Goal: Information Seeking & Learning: Learn about a topic

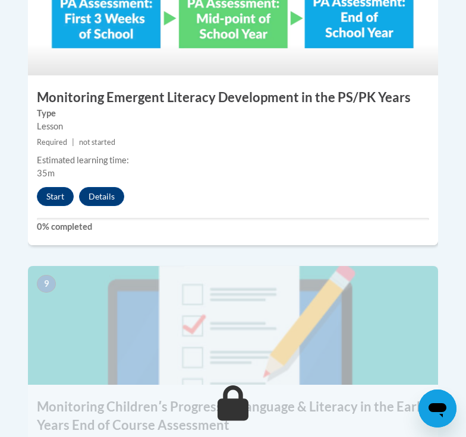
scroll to position [2746, 0]
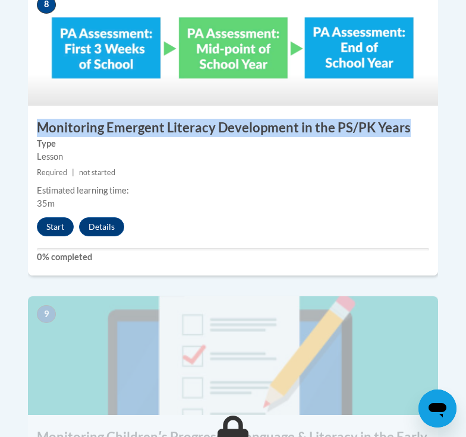
drag, startPoint x: 415, startPoint y: 101, endPoint x: 36, endPoint y: 102, distance: 378.9
click at [36, 119] on h3 "Monitoring Emergent Literacy Development in the PS/PK Years" at bounding box center [233, 128] width 410 height 18
copy h3 "Monitoring Emergent Literacy Development in the PS/PK Years"
click at [59, 217] on button "Start" at bounding box center [55, 226] width 37 height 19
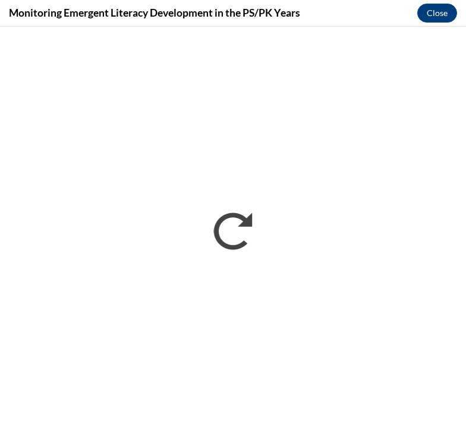
scroll to position [0, 0]
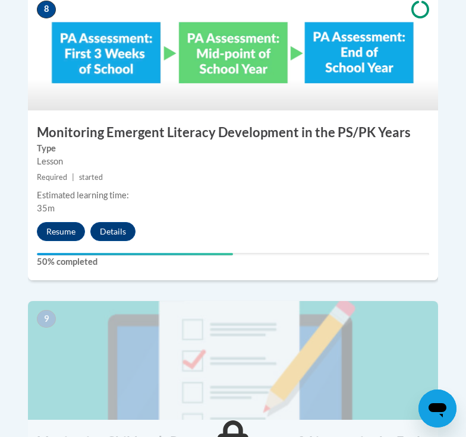
scroll to position [2728, 0]
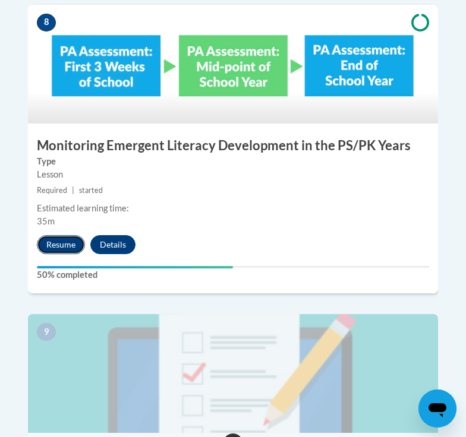
click at [64, 235] on button "Resume" at bounding box center [61, 244] width 48 height 19
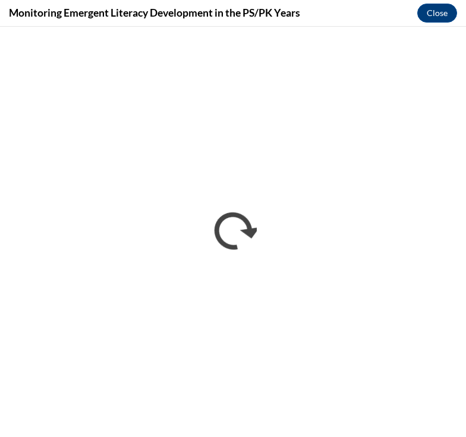
scroll to position [0, 0]
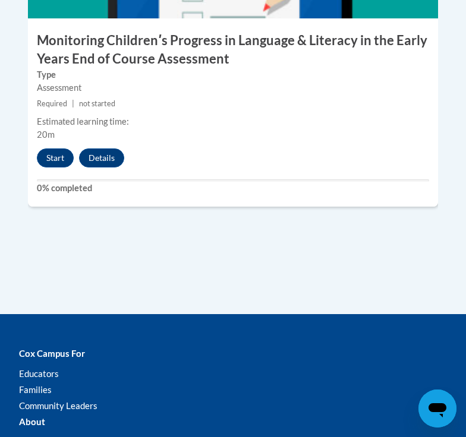
scroll to position [3132, 0]
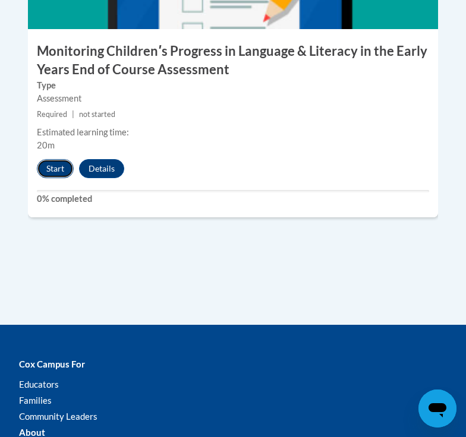
click at [56, 159] on button "Start" at bounding box center [55, 168] width 37 height 19
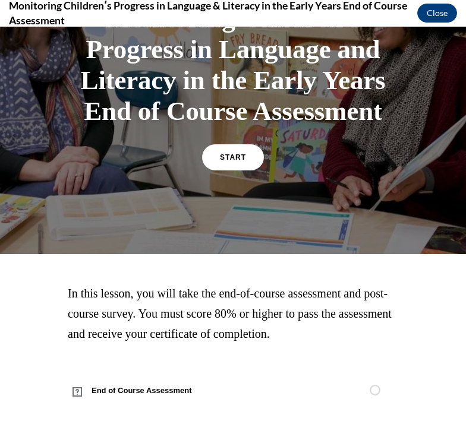
scroll to position [110, 0]
click at [243, 159] on span "START" at bounding box center [232, 157] width 27 height 9
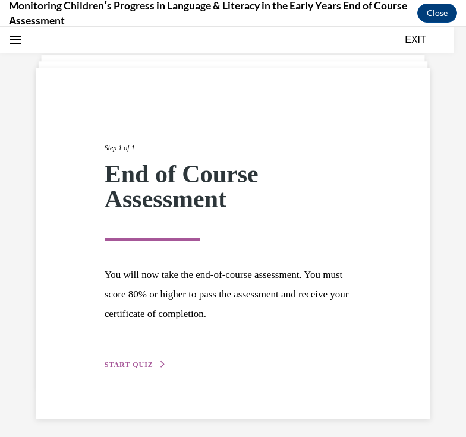
scroll to position [55, 0]
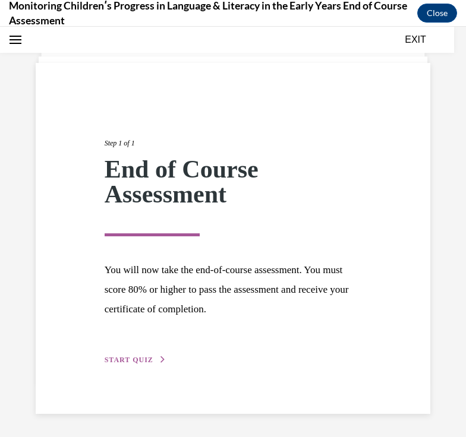
click at [136, 356] on span "START QUIZ" at bounding box center [129, 360] width 49 height 8
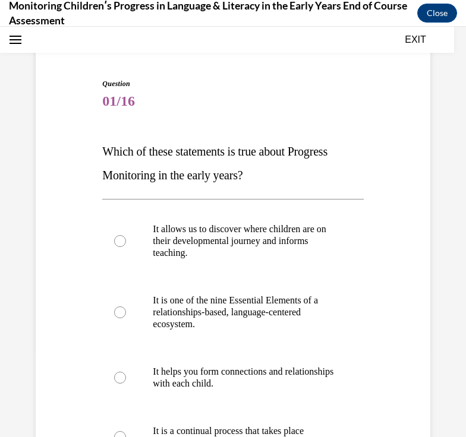
scroll to position [101, 0]
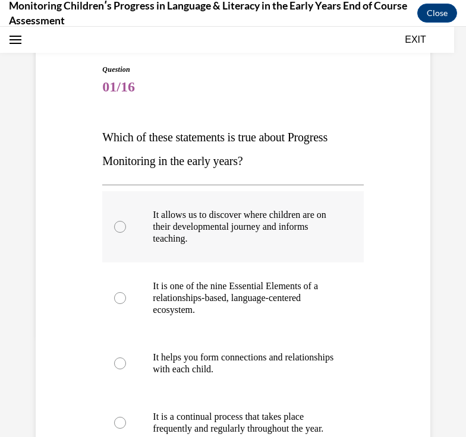
click at [121, 226] on div at bounding box center [120, 227] width 12 height 12
click at [121, 226] on input "It allows us to discover where children are on their developmental journey and …" at bounding box center [120, 227] width 12 height 12
radio input "true"
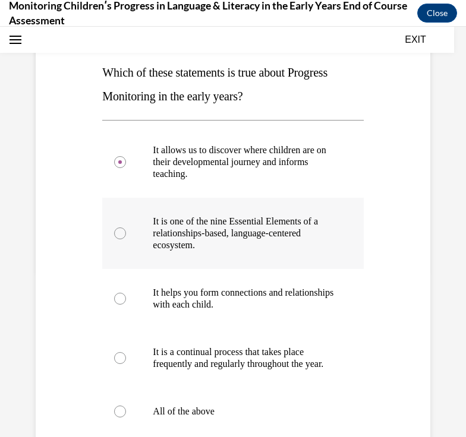
scroll to position [184, 0]
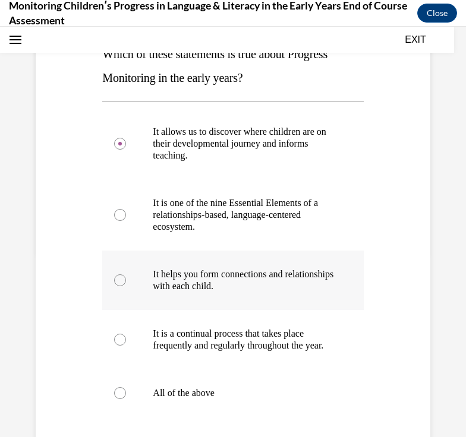
click at [116, 276] on div at bounding box center [120, 280] width 12 height 12
click at [116, 276] on input "It helps you form connections and relationships with each child." at bounding box center [120, 280] width 12 height 12
radio input "true"
click at [123, 346] on div at bounding box center [120, 340] width 12 height 12
click at [123, 346] on input "It is a continual process that takes place frequently and regularly throughout …" at bounding box center [120, 340] width 12 height 12
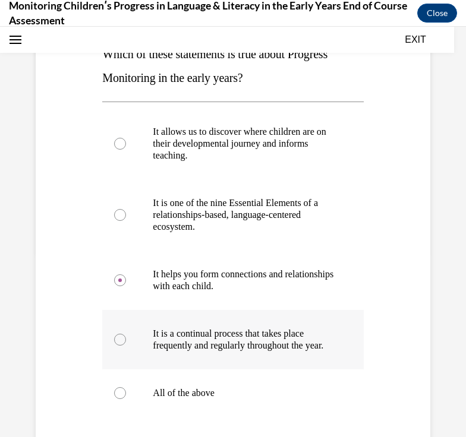
radio input "true"
click at [122, 399] on div at bounding box center [120, 393] width 12 height 12
click at [122, 399] on input "All of the above" at bounding box center [120, 393] width 12 height 12
radio input "true"
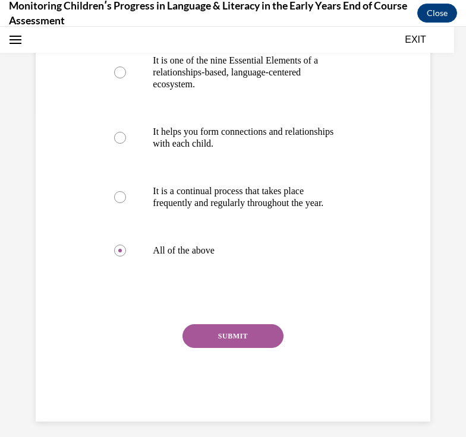
click at [223, 348] on button "SUBMIT" at bounding box center [232, 336] width 101 height 24
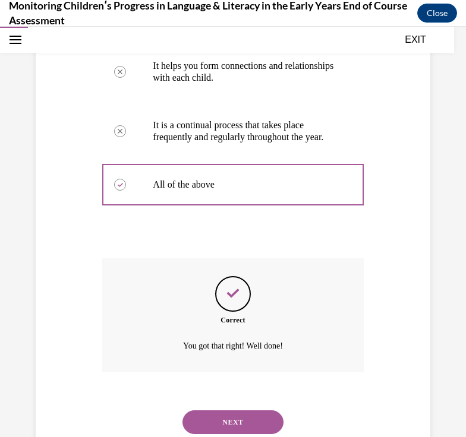
scroll to position [443, 0]
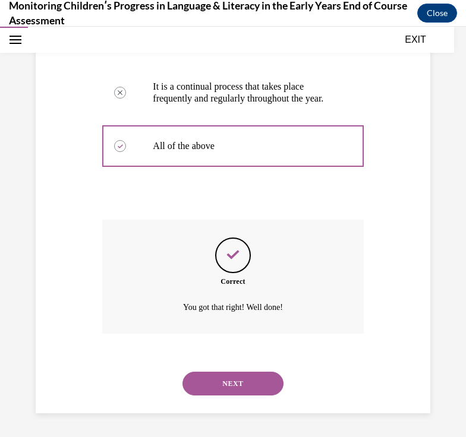
click at [231, 381] on button "NEXT" at bounding box center [232, 384] width 101 height 24
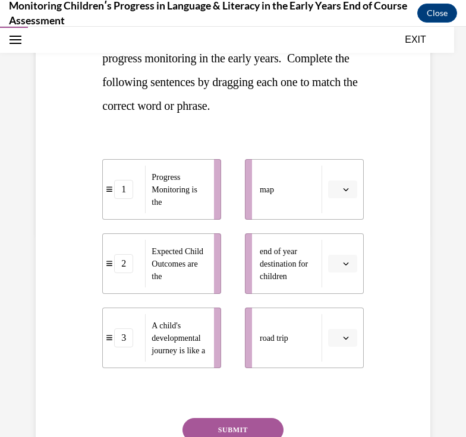
scroll to position [208, 0]
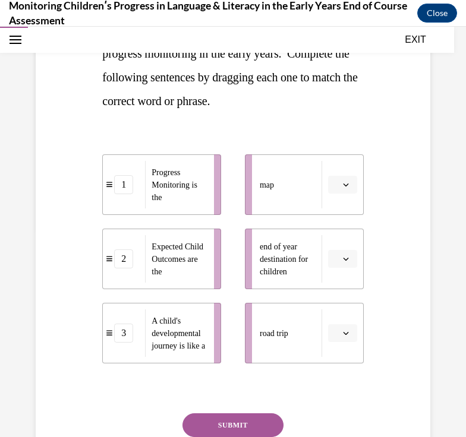
drag, startPoint x: 317, startPoint y: 334, endPoint x: 252, endPoint y: 312, distance: 68.4
click at [252, 312] on li "road trip" at bounding box center [304, 333] width 119 height 61
click at [346, 335] on icon "button" at bounding box center [346, 333] width 6 height 6
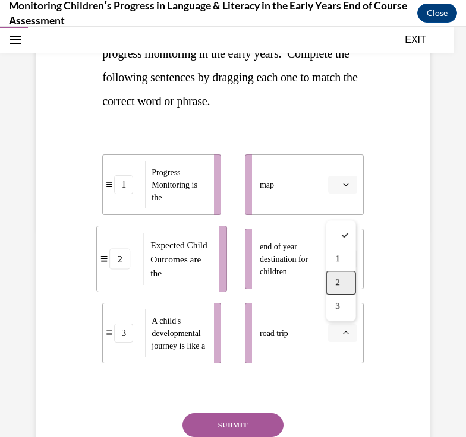
click at [339, 284] on span "2" at bounding box center [338, 283] width 4 height 10
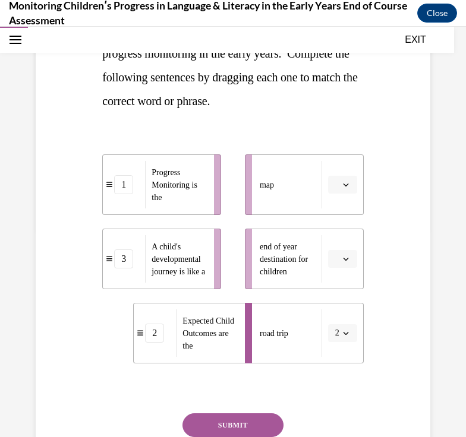
click at [346, 335] on icon "button" at bounding box center [346, 333] width 6 height 6
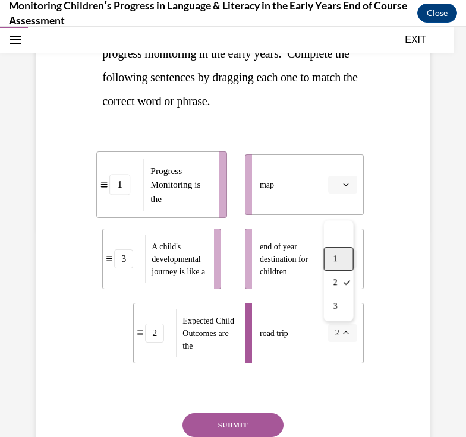
click at [342, 263] on div "1" at bounding box center [339, 259] width 30 height 24
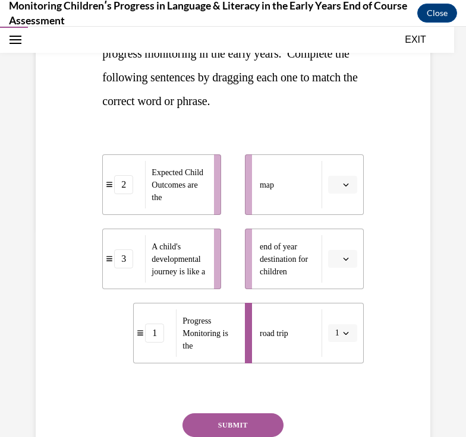
click at [344, 182] on icon "button" at bounding box center [346, 185] width 6 height 6
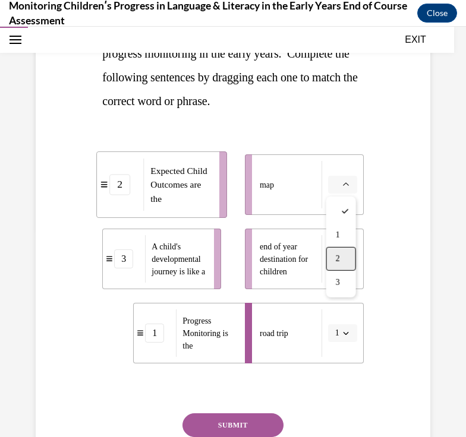
click at [339, 251] on div "2" at bounding box center [341, 259] width 30 height 24
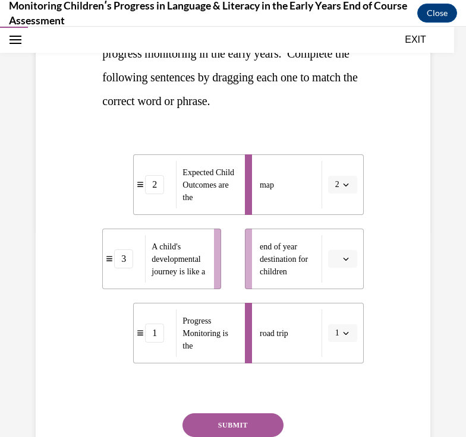
click at [346, 259] on icon "button" at bounding box center [345, 259] width 5 height 3
click at [397, 200] on div "Question 02/16 In the course, we presented a metaphor to help explain progress …" at bounding box center [233, 216] width 400 height 590
click at [346, 258] on icon "button" at bounding box center [346, 259] width 6 height 6
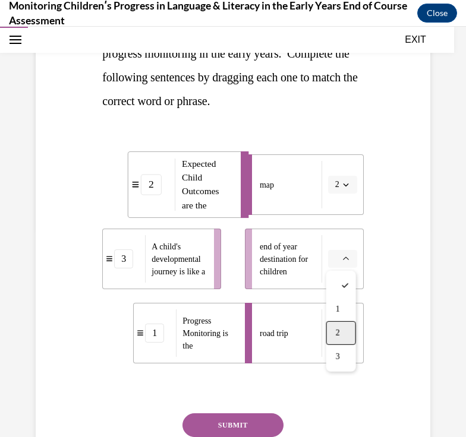
click at [344, 336] on div "2" at bounding box center [341, 333] width 30 height 24
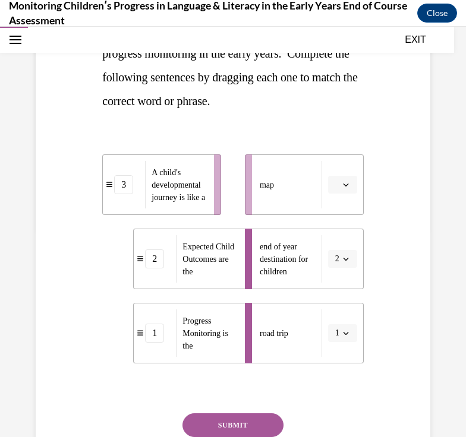
click at [346, 186] on icon "button" at bounding box center [346, 185] width 6 height 6
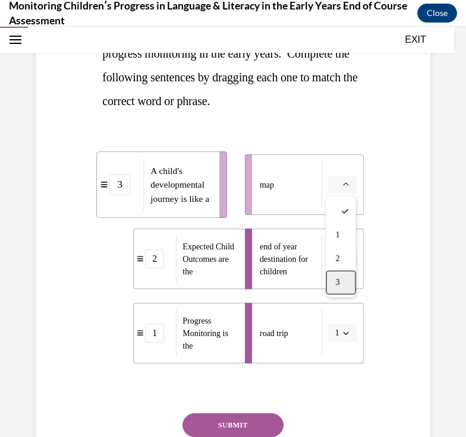
click at [346, 284] on div "3" at bounding box center [341, 283] width 30 height 24
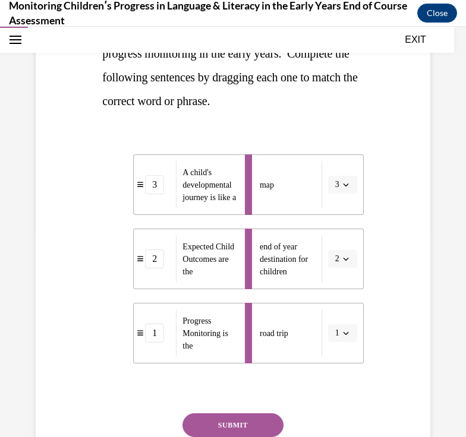
click at [257, 428] on button "SUBMIT" at bounding box center [232, 425] width 101 height 24
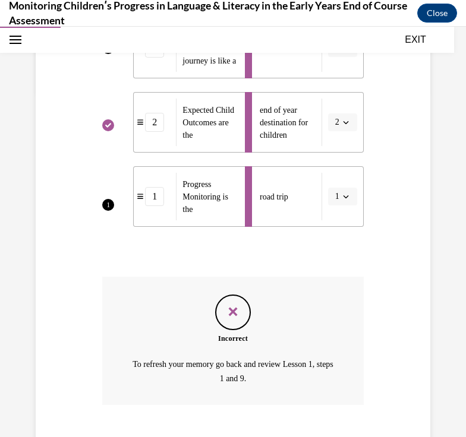
scroll to position [416, 0]
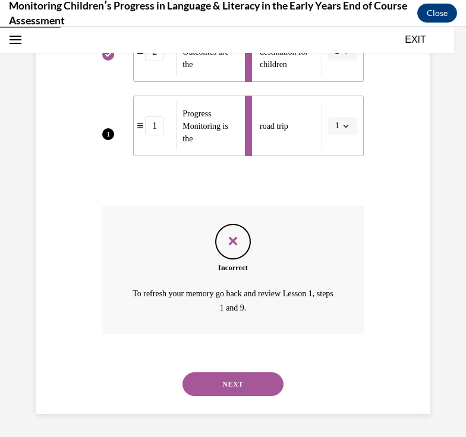
click at [240, 380] on button "NEXT" at bounding box center [232, 384] width 101 height 24
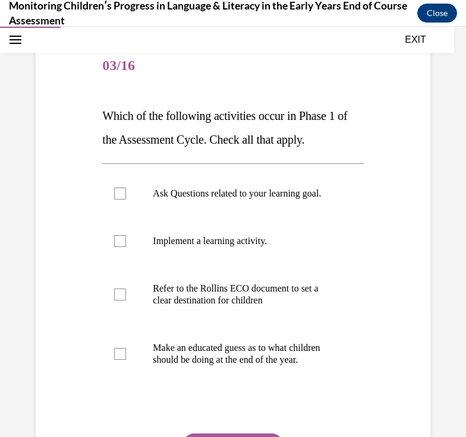
scroll to position [127, 0]
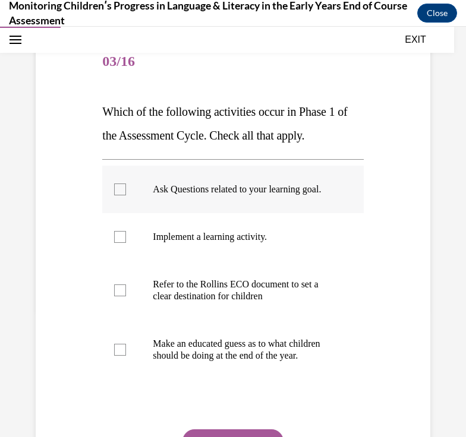
click at [125, 195] on div at bounding box center [120, 190] width 12 height 12
click at [125, 195] on input "Ask Questions related to your learning goal." at bounding box center [120, 190] width 12 height 12
checkbox input "true"
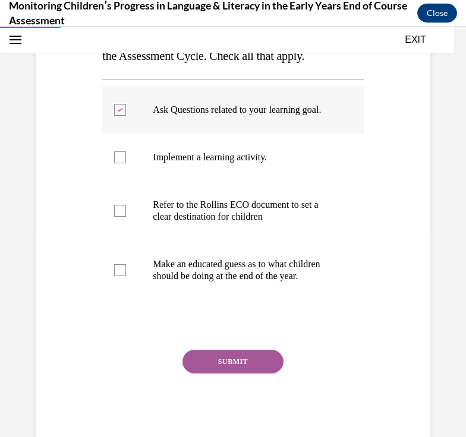
scroll to position [207, 0]
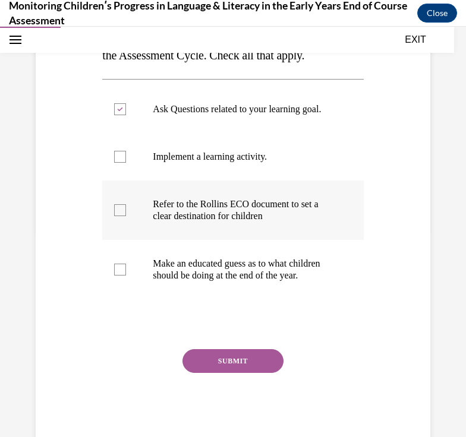
click at [121, 216] on div at bounding box center [120, 210] width 12 height 12
click at [121, 216] on input "Refer to the Rollins ECO document to set a clear destination for children" at bounding box center [120, 210] width 12 height 12
checkbox input "true"
click at [229, 373] on button "SUBMIT" at bounding box center [232, 361] width 101 height 24
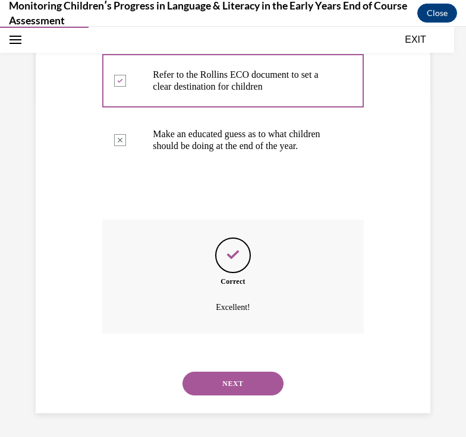
scroll to position [360, 0]
click at [229, 380] on button "NEXT" at bounding box center [232, 384] width 101 height 24
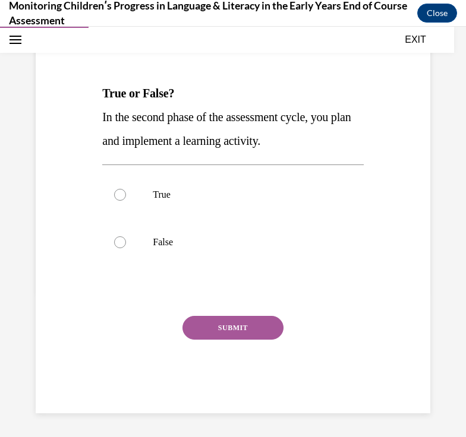
scroll to position [132, 0]
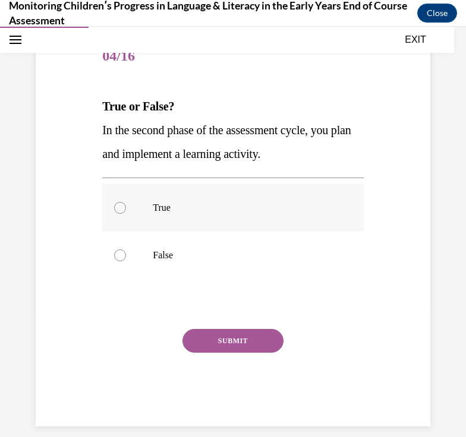
click at [123, 211] on div at bounding box center [120, 208] width 12 height 12
click at [123, 211] on input "True" at bounding box center [120, 208] width 12 height 12
radio input "true"
click at [239, 344] on button "SUBMIT" at bounding box center [232, 341] width 101 height 24
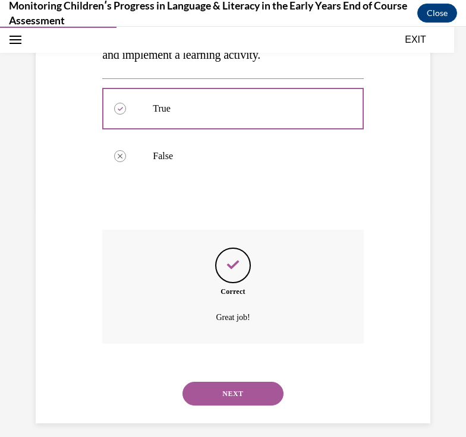
scroll to position [241, 0]
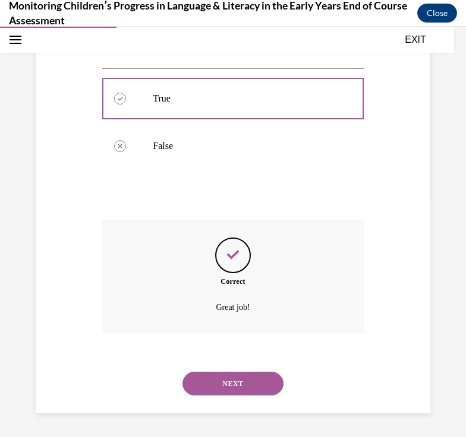
click at [241, 385] on button "NEXT" at bounding box center [232, 384] width 101 height 24
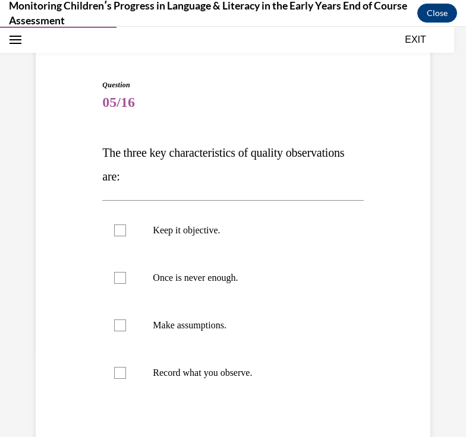
scroll to position [91, 0]
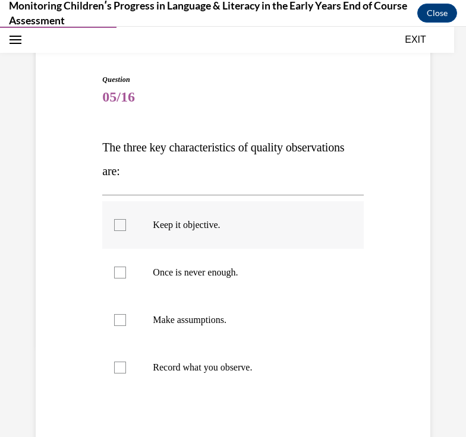
click at [122, 229] on div at bounding box center [120, 225] width 12 height 12
click at [122, 229] on input "Keep it objective." at bounding box center [120, 225] width 12 height 12
checkbox input "true"
click at [121, 270] on div at bounding box center [120, 273] width 12 height 12
click at [121, 270] on input "Once is never enough." at bounding box center [120, 273] width 12 height 12
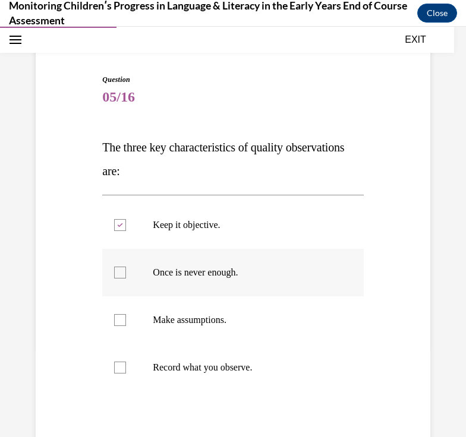
checkbox input "true"
click at [124, 369] on div at bounding box center [120, 368] width 12 height 12
click at [124, 369] on input "Record what you observe." at bounding box center [120, 368] width 12 height 12
checkbox input "true"
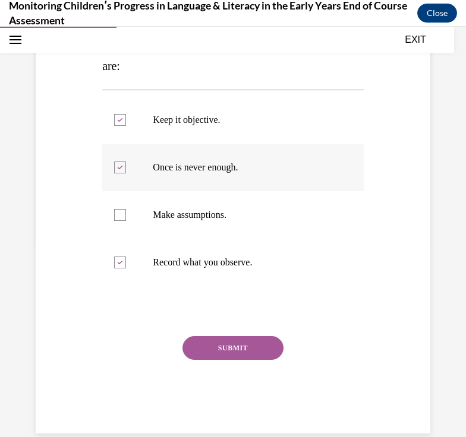
scroll to position [216, 0]
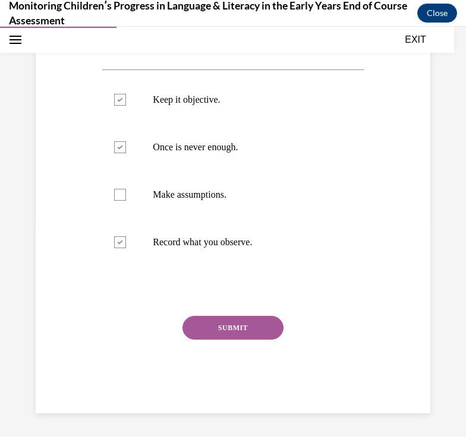
click at [240, 332] on button "SUBMIT" at bounding box center [232, 328] width 101 height 24
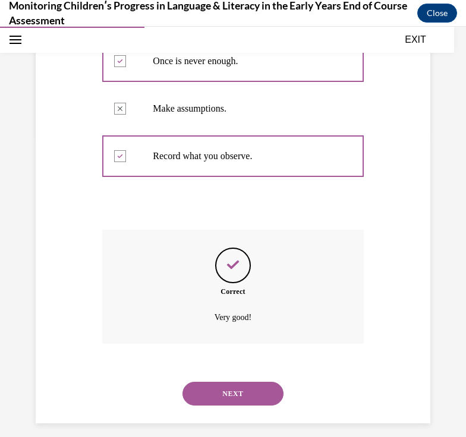
scroll to position [312, 0]
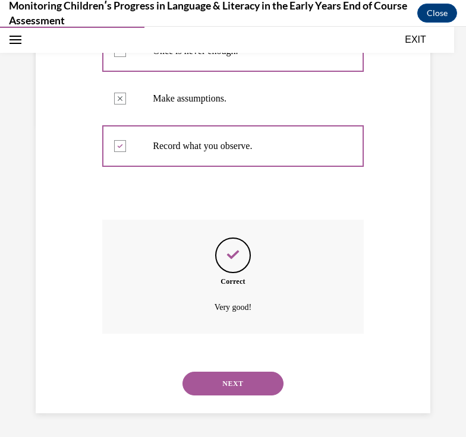
click at [240, 384] on button "NEXT" at bounding box center [232, 384] width 101 height 24
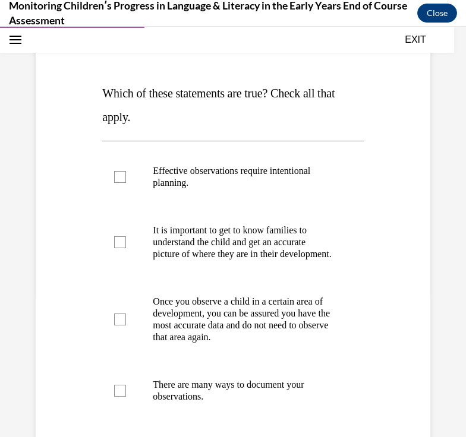
scroll to position [147, 0]
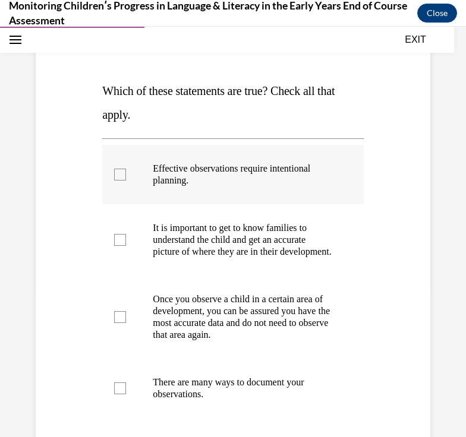
click at [121, 177] on div at bounding box center [120, 175] width 12 height 12
click at [121, 177] on input "Effective observations require intentional planning." at bounding box center [120, 175] width 12 height 12
checkbox input "true"
click at [129, 247] on label "It is important to get to know families to understand the child and get an accu…" at bounding box center [232, 239] width 261 height 71
click at [126, 246] on input "It is important to get to know families to understand the child and get an accu…" at bounding box center [120, 240] width 12 height 12
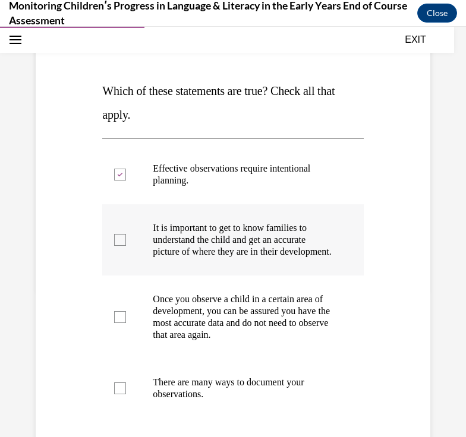
checkbox input "true"
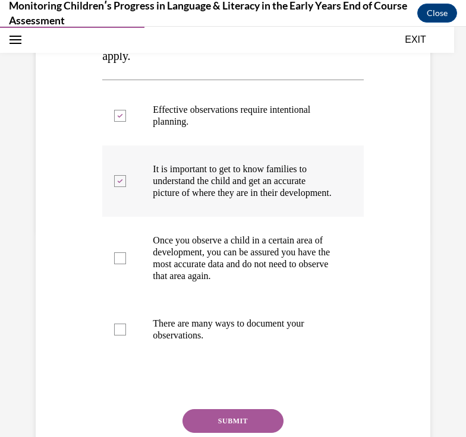
scroll to position [209, 0]
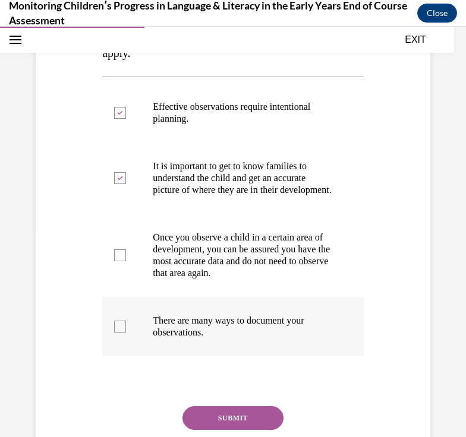
click at [121, 333] on div at bounding box center [120, 327] width 12 height 12
click at [121, 333] on input "There are many ways to document your observations." at bounding box center [120, 327] width 12 height 12
checkbox input "true"
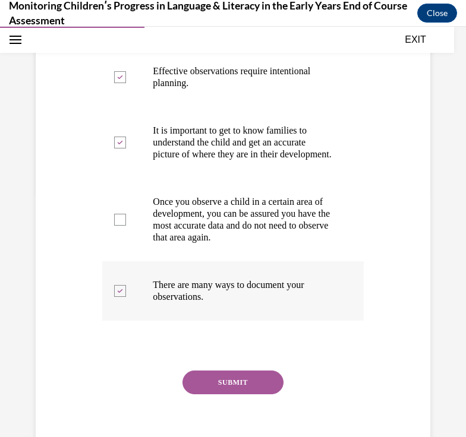
scroll to position [262, 0]
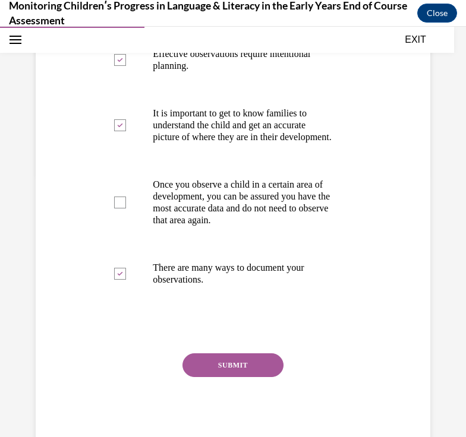
click at [210, 375] on button "SUBMIT" at bounding box center [232, 365] width 101 height 24
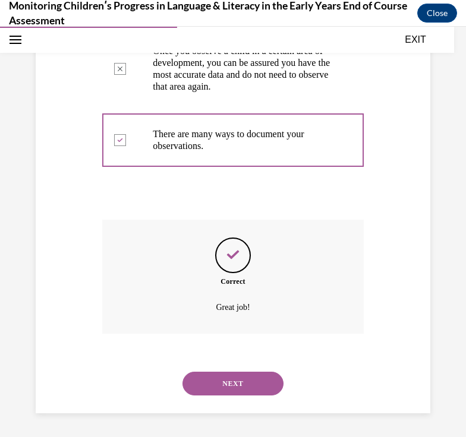
scroll to position [407, 0]
click at [214, 383] on button "NEXT" at bounding box center [232, 384] width 101 height 24
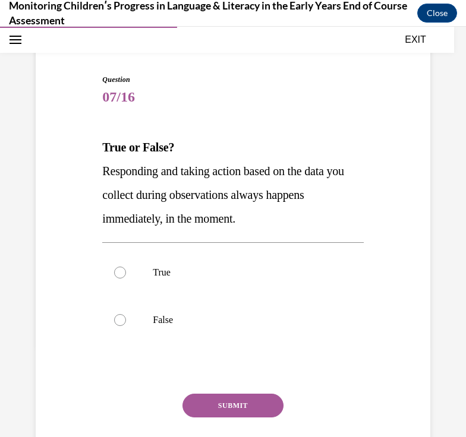
scroll to position [94, 0]
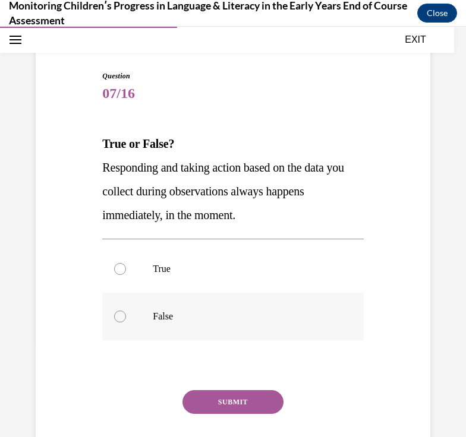
click at [119, 319] on div at bounding box center [120, 317] width 12 height 12
click at [119, 319] on input "False" at bounding box center [120, 317] width 12 height 12
radio input "true"
click at [214, 401] on button "SUBMIT" at bounding box center [232, 402] width 101 height 24
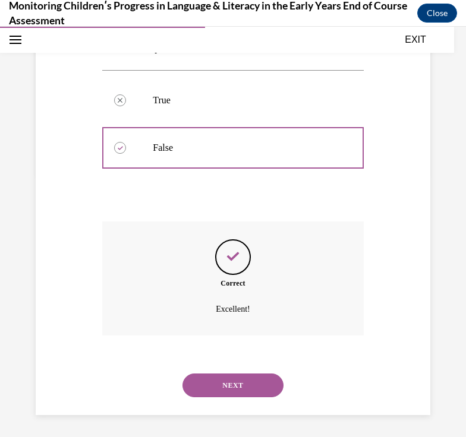
scroll to position [265, 0]
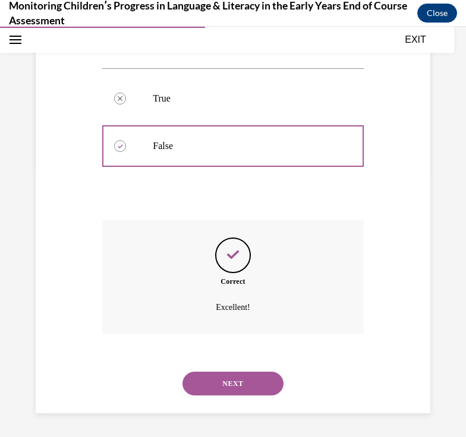
click at [214, 388] on button "NEXT" at bounding box center [232, 384] width 101 height 24
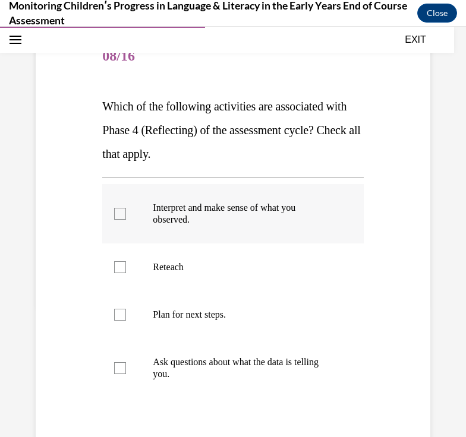
scroll to position [134, 0]
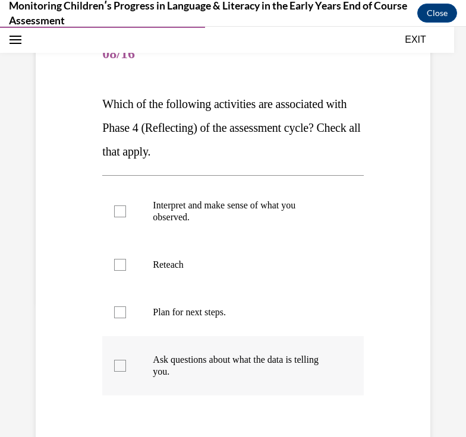
click at [121, 365] on div at bounding box center [120, 366] width 12 height 12
click at [121, 365] on input "Ask questions about what the data is telling you." at bounding box center [120, 366] width 12 height 12
checkbox input "true"
click at [119, 217] on label "Interpret and make sense of what you observed." at bounding box center [232, 211] width 261 height 59
click at [119, 217] on input "Interpret and make sense of what you observed." at bounding box center [120, 211] width 12 height 12
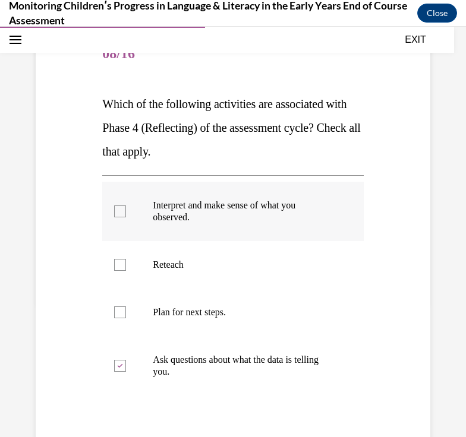
checkbox input "true"
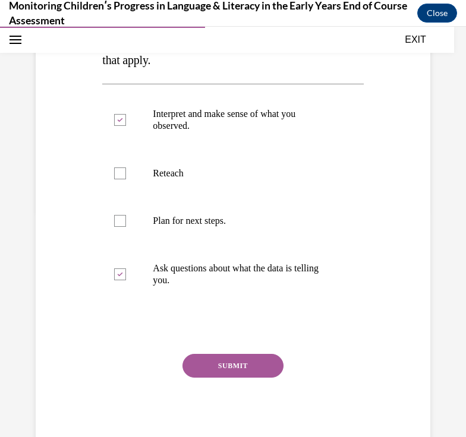
click at [246, 368] on button "SUBMIT" at bounding box center [232, 366] width 101 height 24
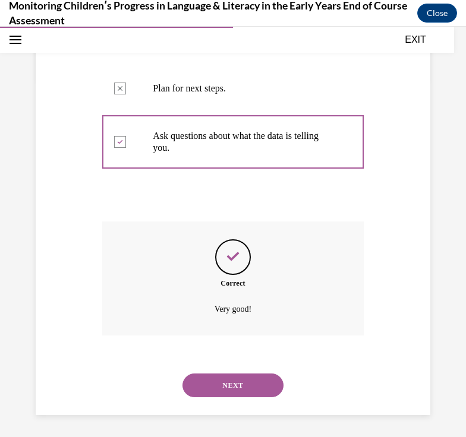
scroll to position [360, 0]
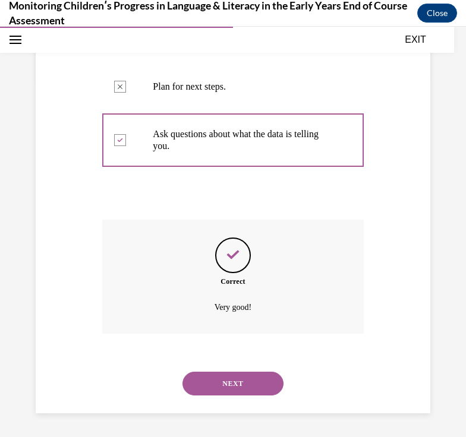
click at [251, 384] on button "NEXT" at bounding box center [232, 384] width 101 height 24
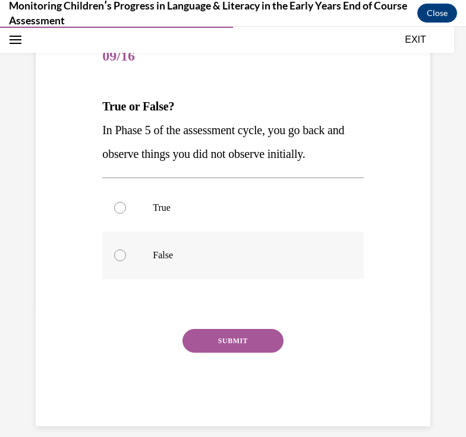
click at [122, 256] on div at bounding box center [120, 255] width 12 height 12
click at [122, 256] on input "False" at bounding box center [120, 255] width 12 height 12
radio input "true"
click at [238, 340] on button "SUBMIT" at bounding box center [232, 341] width 101 height 24
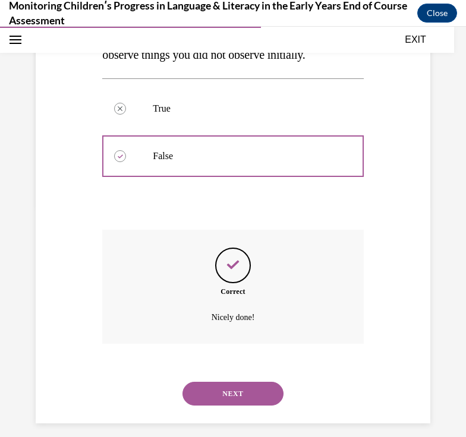
scroll to position [241, 0]
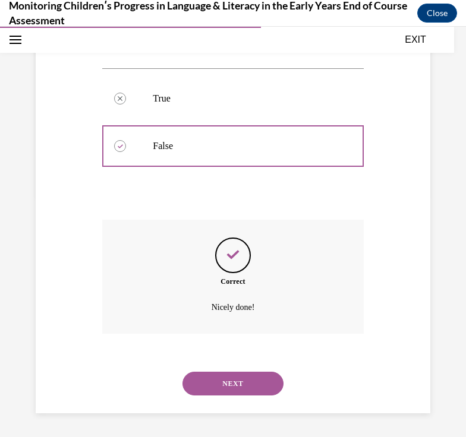
click at [237, 388] on button "NEXT" at bounding box center [232, 384] width 101 height 24
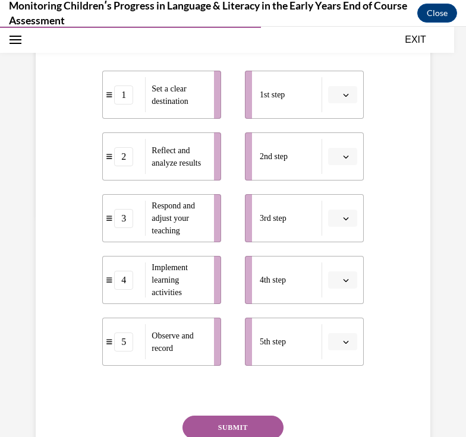
scroll to position [220, 0]
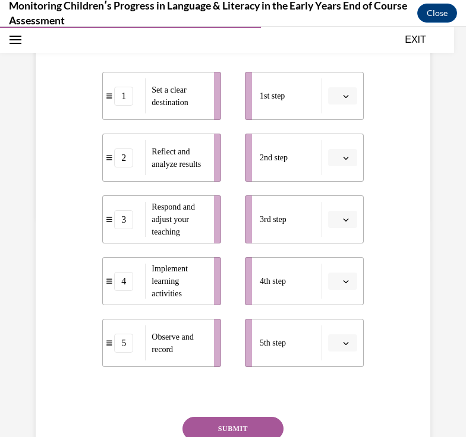
click at [344, 346] on icon "button" at bounding box center [346, 343] width 6 height 6
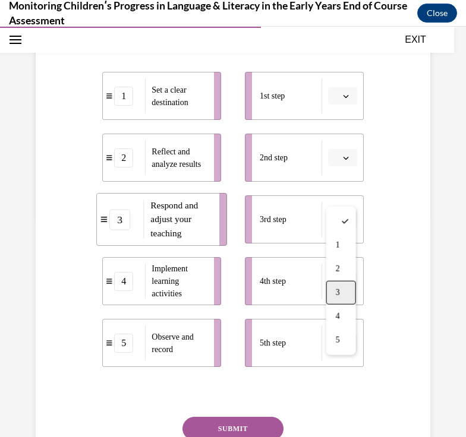
click at [344, 296] on div "3" at bounding box center [341, 293] width 30 height 24
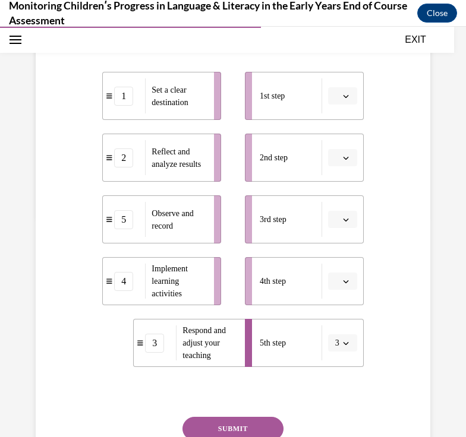
click at [346, 283] on icon "button" at bounding box center [345, 281] width 5 height 3
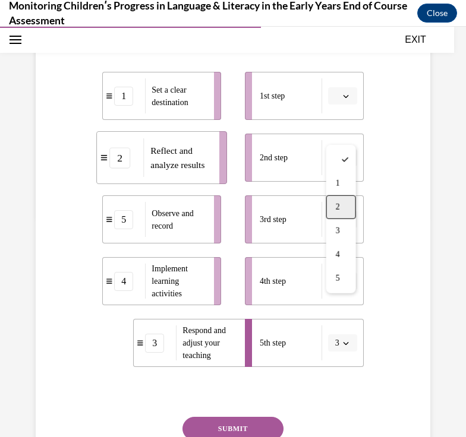
click at [341, 216] on div "2" at bounding box center [341, 207] width 30 height 24
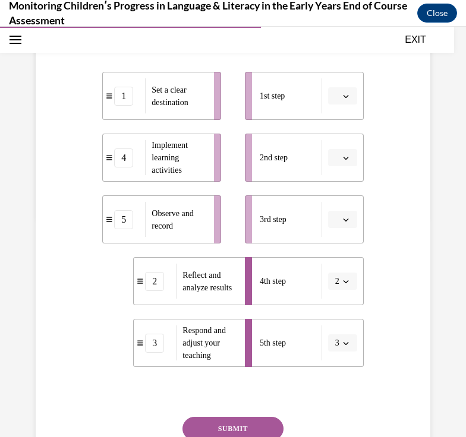
click at [346, 223] on icon "button" at bounding box center [346, 220] width 6 height 6
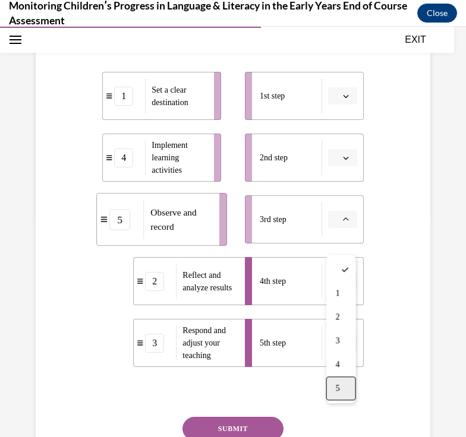
click at [337, 384] on span "5" at bounding box center [338, 389] width 4 height 10
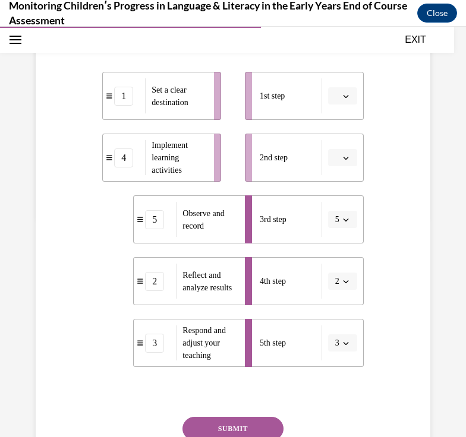
click at [346, 161] on icon "button" at bounding box center [346, 158] width 6 height 6
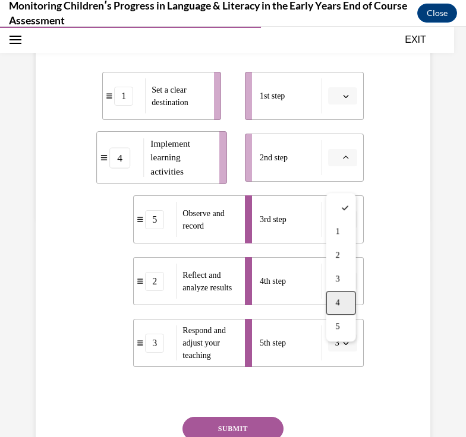
click at [334, 298] on div "4" at bounding box center [341, 303] width 30 height 24
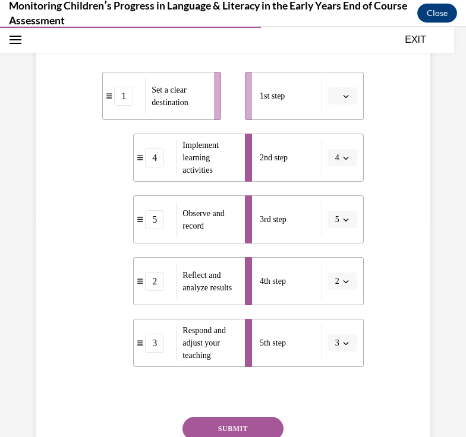
click at [346, 99] on icon "button" at bounding box center [346, 96] width 6 height 6
click at [339, 168] on span "1" at bounding box center [338, 170] width 4 height 10
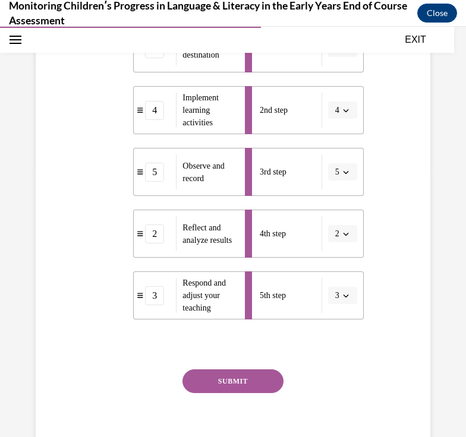
scroll to position [344, 0]
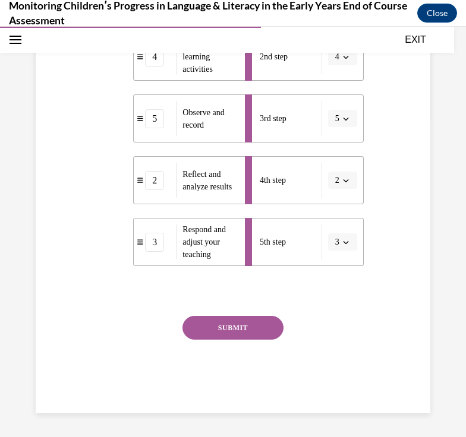
click at [250, 327] on button "SUBMIT" at bounding box center [232, 328] width 101 height 24
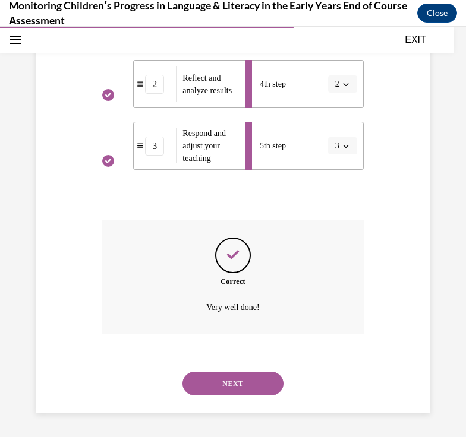
scroll to position [441, 0]
click at [240, 382] on button "NEXT" at bounding box center [232, 384] width 101 height 24
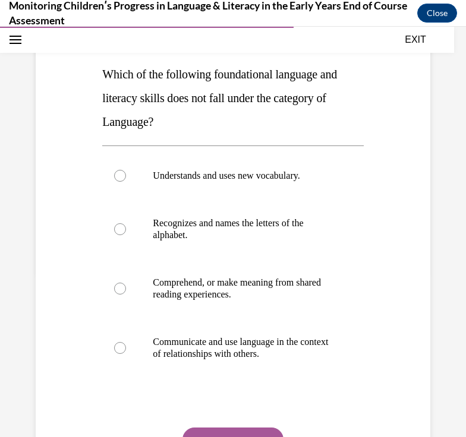
scroll to position [163, 0]
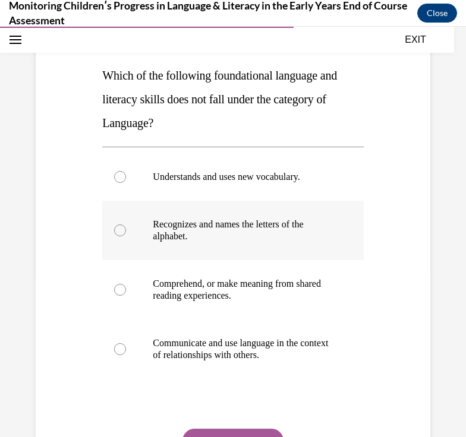
click at [122, 230] on div at bounding box center [120, 231] width 12 height 12
click at [122, 230] on input "Recognizes and names the letters of the alphabet." at bounding box center [120, 231] width 12 height 12
radio input "true"
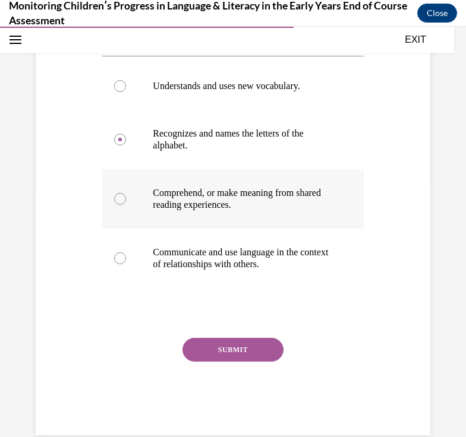
scroll to position [255, 0]
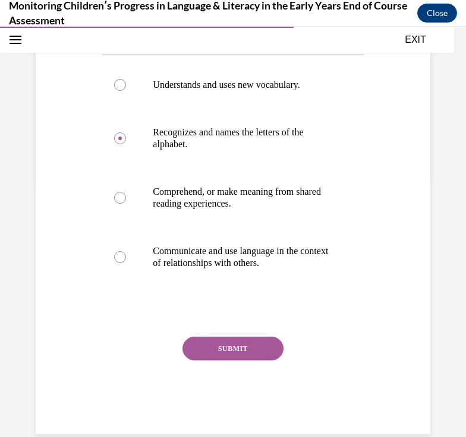
click at [241, 349] on button "SUBMIT" at bounding box center [232, 349] width 101 height 24
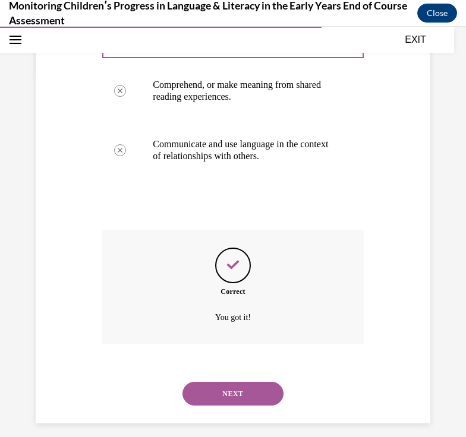
scroll to position [372, 0]
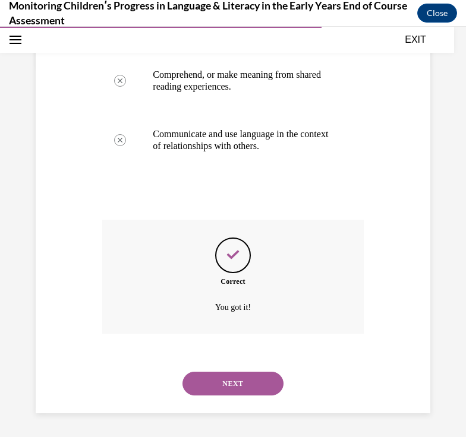
click at [241, 380] on button "NEXT" at bounding box center [232, 384] width 101 height 24
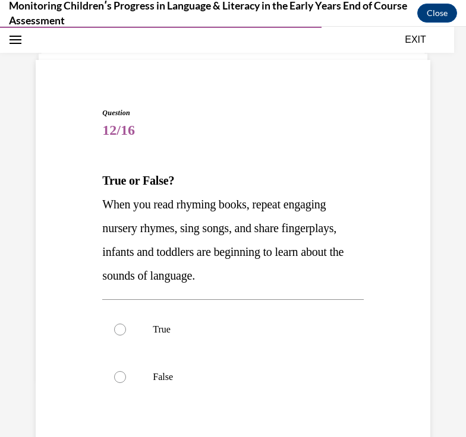
scroll to position [73, 0]
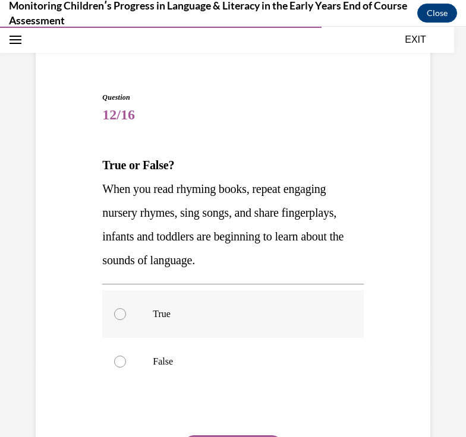
click at [119, 320] on div at bounding box center [120, 314] width 12 height 12
click at [119, 320] on input "True" at bounding box center [120, 314] width 12 height 12
radio input "true"
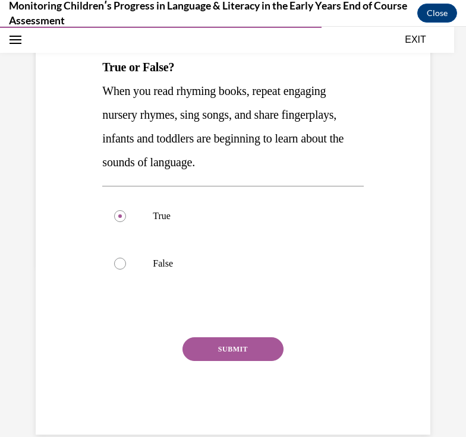
click at [235, 352] on button "SUBMIT" at bounding box center [232, 349] width 101 height 24
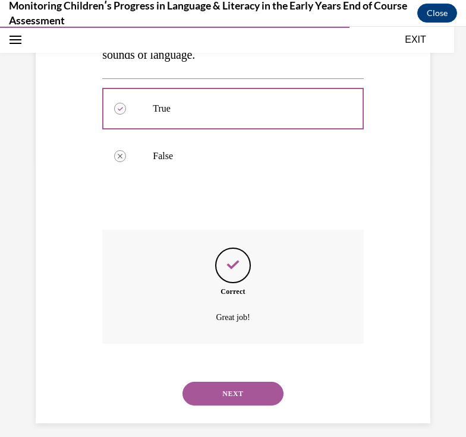
scroll to position [289, 0]
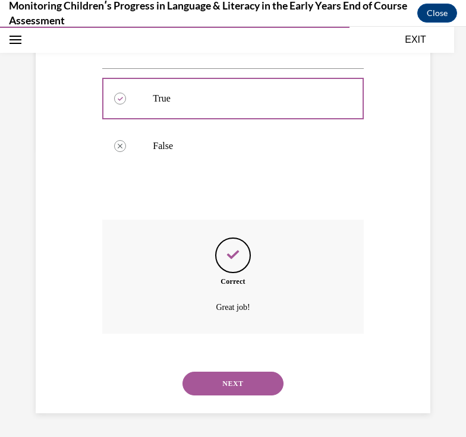
click at [236, 381] on button "NEXT" at bounding box center [232, 384] width 101 height 24
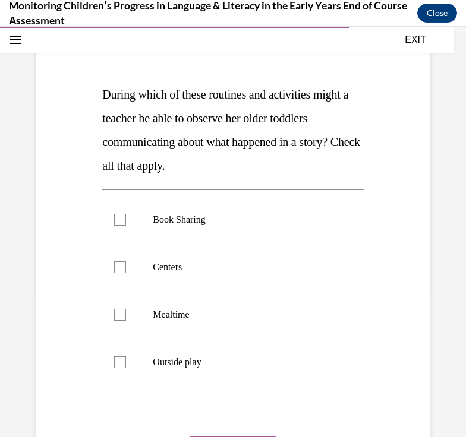
scroll to position [143, 0]
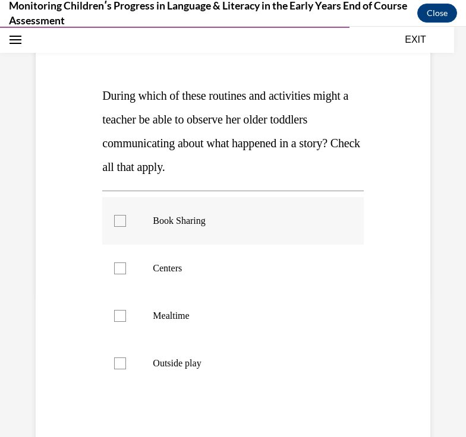
click at [120, 219] on div at bounding box center [120, 221] width 12 height 12
click at [120, 219] on input "Book Sharing" at bounding box center [120, 221] width 12 height 12
checkbox input "true"
click at [121, 270] on div at bounding box center [120, 269] width 12 height 12
click at [121, 270] on input "Centers" at bounding box center [120, 269] width 12 height 12
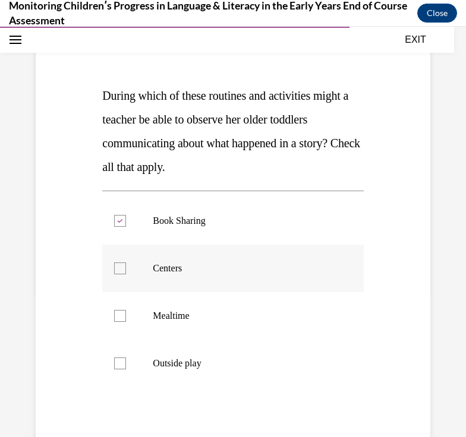
checkbox input "true"
click at [124, 321] on div at bounding box center [120, 316] width 12 height 12
click at [124, 321] on input "Mealtime" at bounding box center [120, 316] width 12 height 12
checkbox input "true"
click at [121, 361] on div at bounding box center [120, 364] width 12 height 12
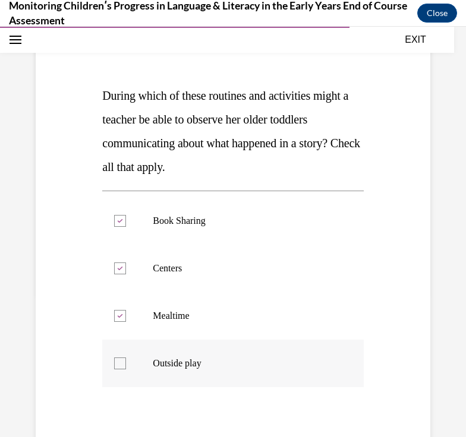
click at [121, 361] on input "Outside play" at bounding box center [120, 364] width 12 height 12
checkbox input "true"
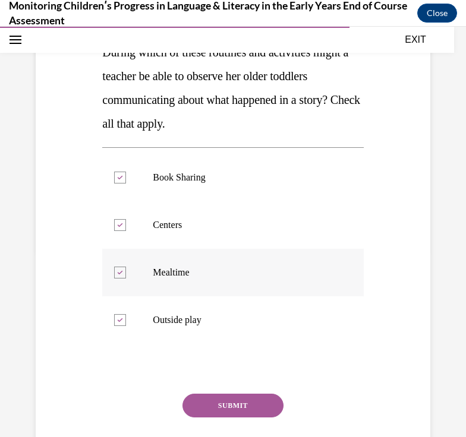
scroll to position [218, 0]
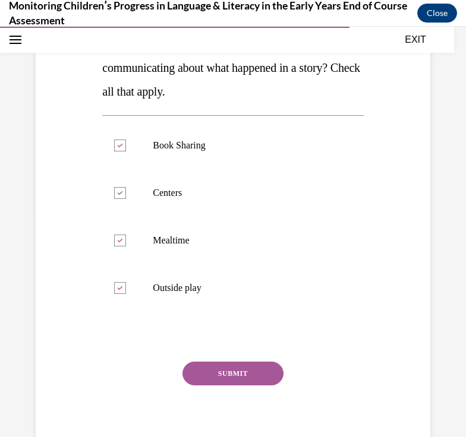
click at [258, 372] on button "SUBMIT" at bounding box center [232, 374] width 101 height 24
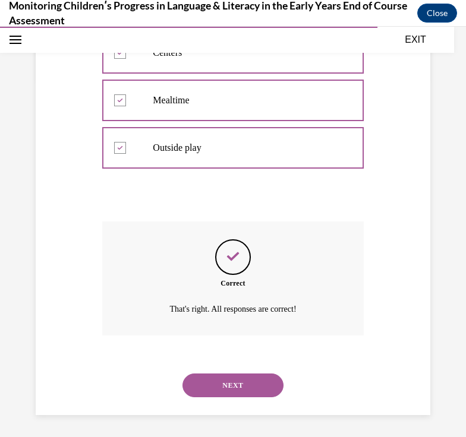
scroll to position [360, 0]
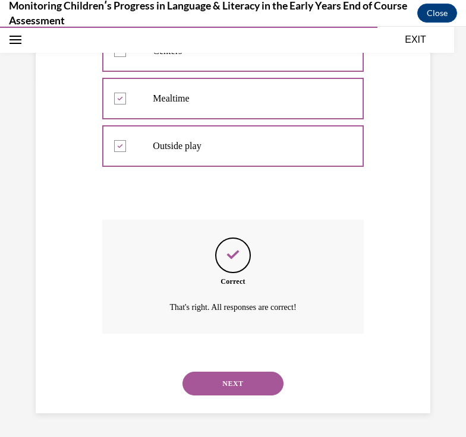
click at [254, 384] on button "NEXT" at bounding box center [232, 384] width 101 height 24
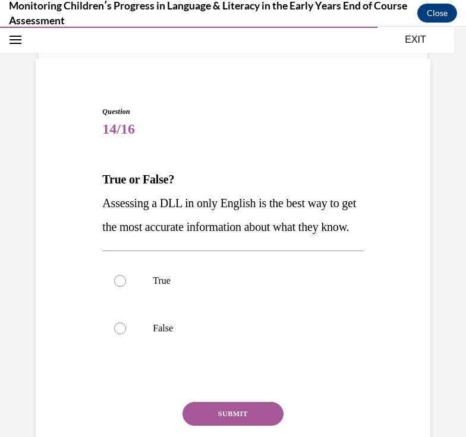
scroll to position [59, 0]
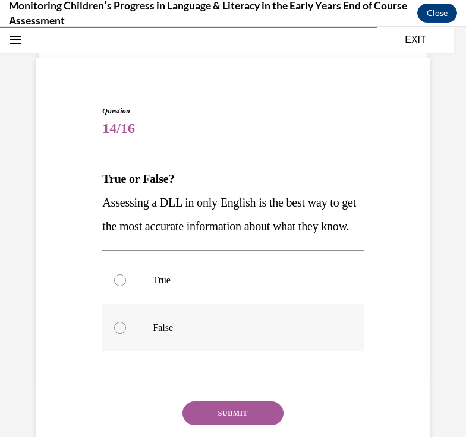
click at [120, 334] on div at bounding box center [120, 328] width 12 height 12
click at [120, 334] on input "False" at bounding box center [120, 328] width 12 height 12
radio input "true"
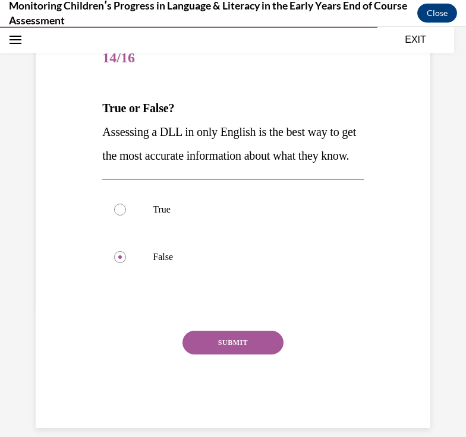
click at [241, 355] on button "SUBMIT" at bounding box center [232, 343] width 101 height 24
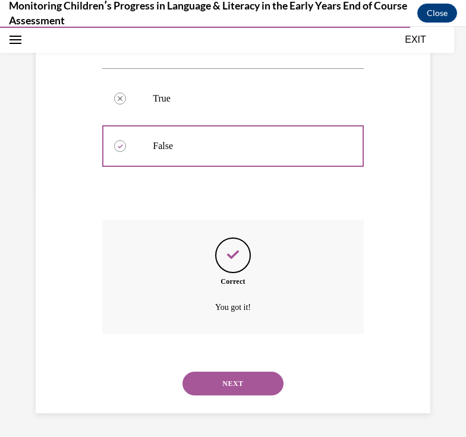
scroll to position [265, 0]
click at [240, 388] on button "NEXT" at bounding box center [232, 384] width 101 height 24
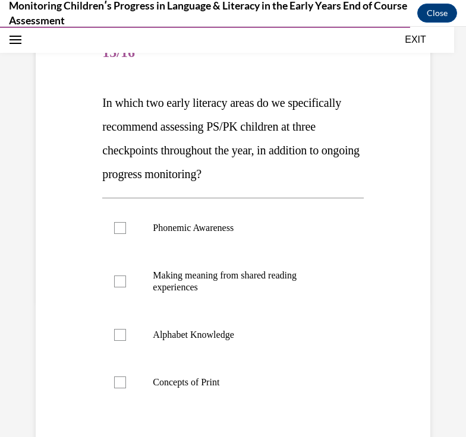
scroll to position [125, 0]
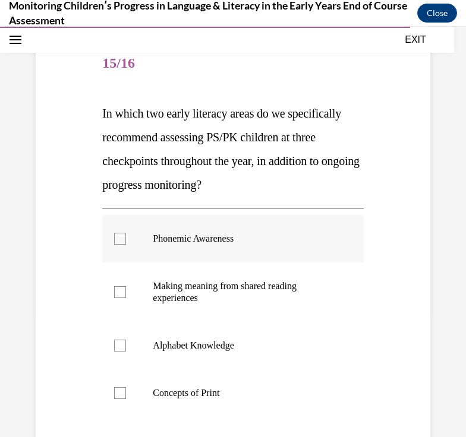
click at [118, 239] on div at bounding box center [120, 239] width 12 height 12
click at [118, 239] on input "Phonemic Awareness" at bounding box center [120, 239] width 12 height 12
checkbox input "true"
click at [122, 394] on div at bounding box center [120, 393] width 12 height 12
click at [122, 394] on input "Concepts of Print" at bounding box center [120, 393] width 12 height 12
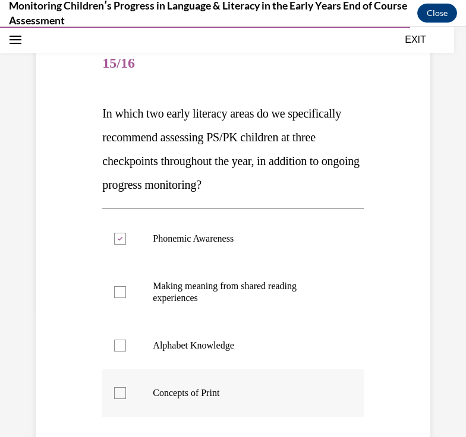
checkbox input "true"
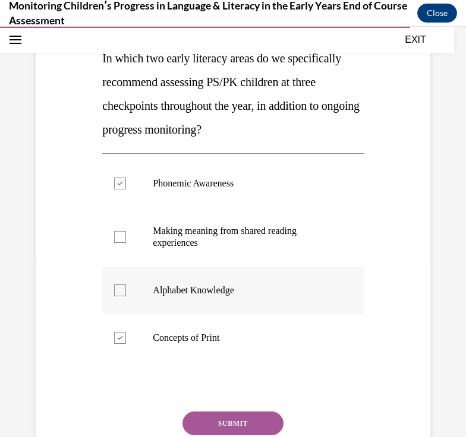
scroll to position [181, 0]
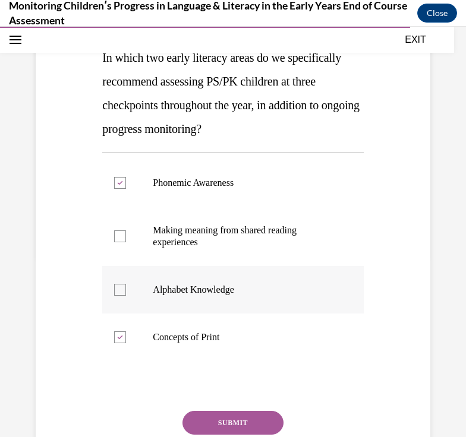
click at [119, 288] on div at bounding box center [120, 290] width 12 height 12
click at [119, 288] on input "Alphabet Knowledge" at bounding box center [120, 290] width 12 height 12
checkbox input "true"
click at [119, 338] on icon at bounding box center [120, 338] width 5 height 4
click at [119, 338] on input "Concepts of Print" at bounding box center [120, 337] width 12 height 12
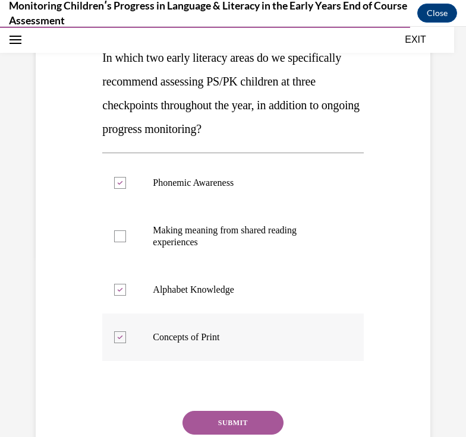
checkbox input "false"
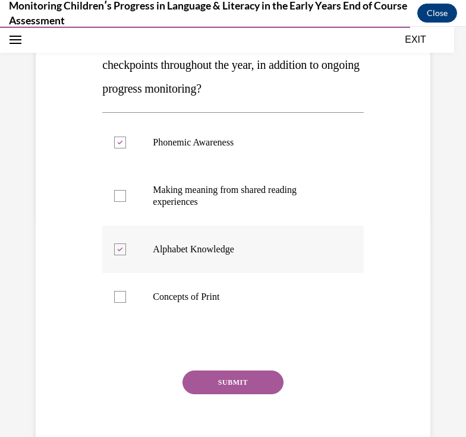
scroll to position [263, 0]
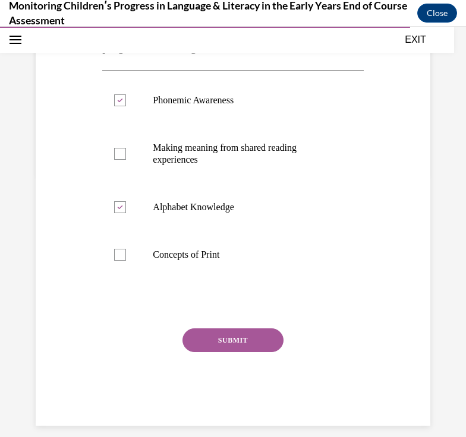
click at [243, 343] on button "SUBMIT" at bounding box center [232, 340] width 101 height 24
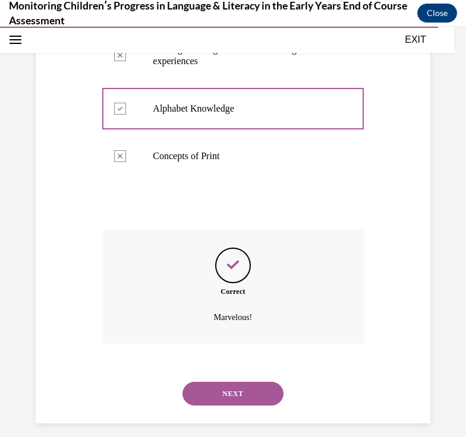
scroll to position [372, 0]
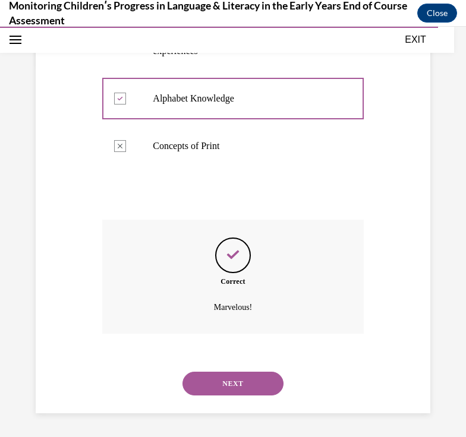
click at [246, 382] on button "NEXT" at bounding box center [232, 384] width 101 height 24
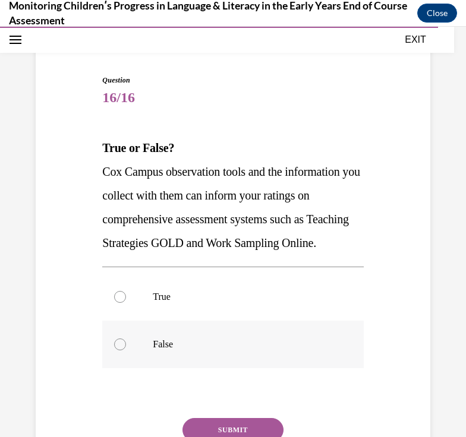
scroll to position [97, 0]
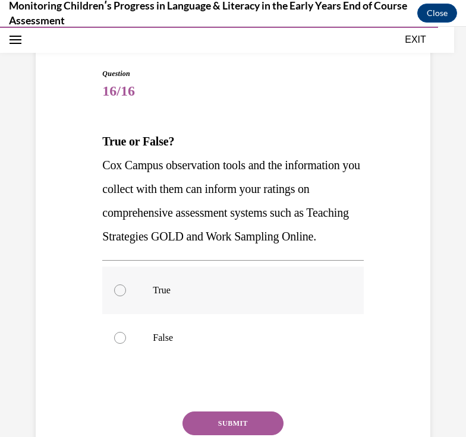
click at [124, 296] on div at bounding box center [120, 290] width 12 height 12
click at [124, 296] on input "True" at bounding box center [120, 290] width 12 height 12
radio input "true"
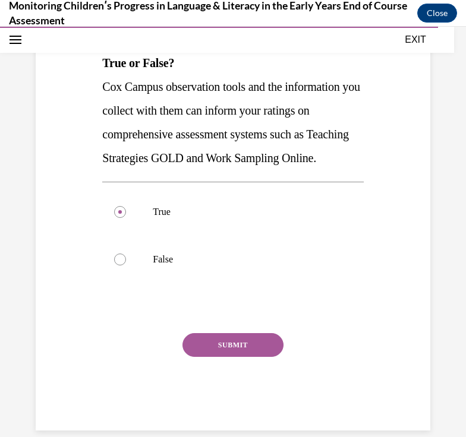
click at [241, 357] on button "SUBMIT" at bounding box center [232, 345] width 101 height 24
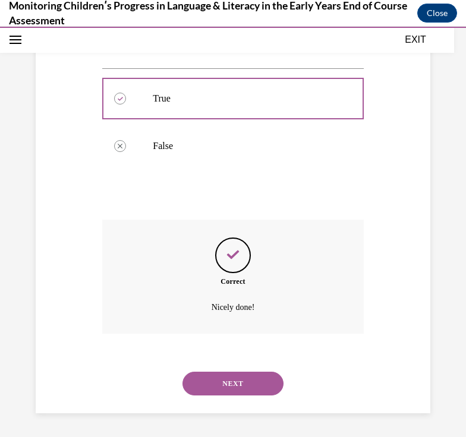
scroll to position [312, 0]
click at [241, 380] on button "NEXT" at bounding box center [232, 384] width 101 height 24
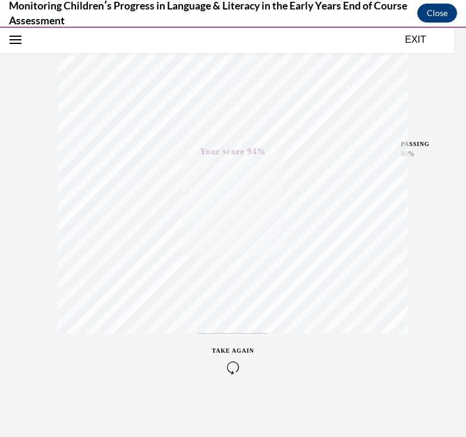
scroll to position [198, 0]
click at [413, 38] on button "EXIT" at bounding box center [415, 40] width 71 height 14
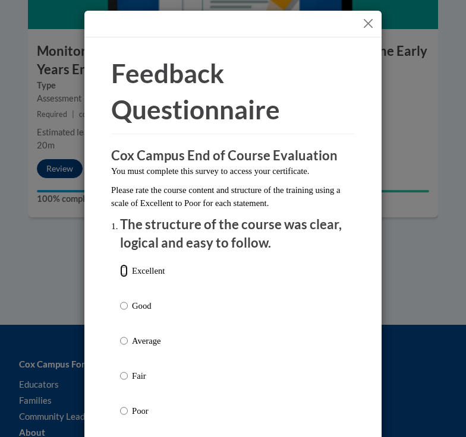
click at [125, 272] on input "Excellent" at bounding box center [124, 270] width 8 height 13
radio input "true"
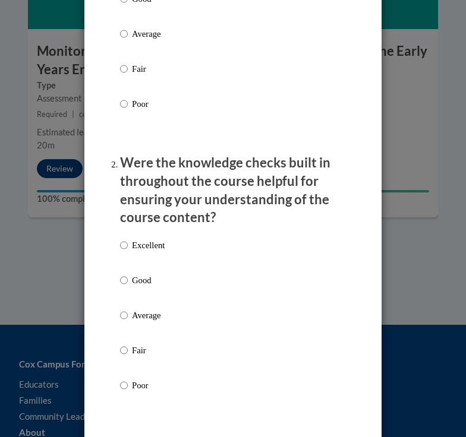
scroll to position [311, 0]
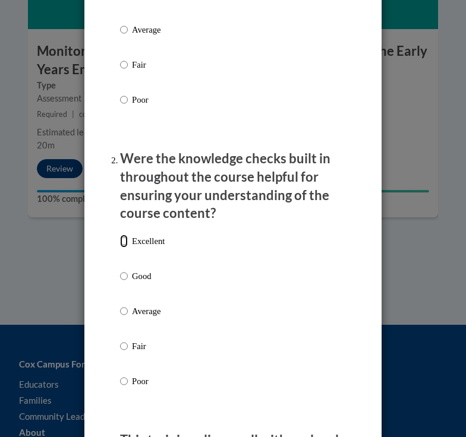
click at [124, 241] on input "Excellent" at bounding box center [124, 241] width 8 height 13
radio input "true"
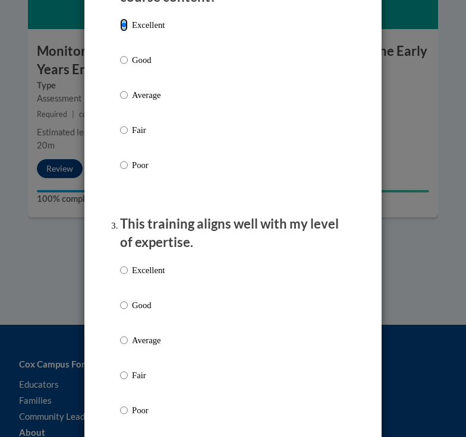
scroll to position [543, 0]
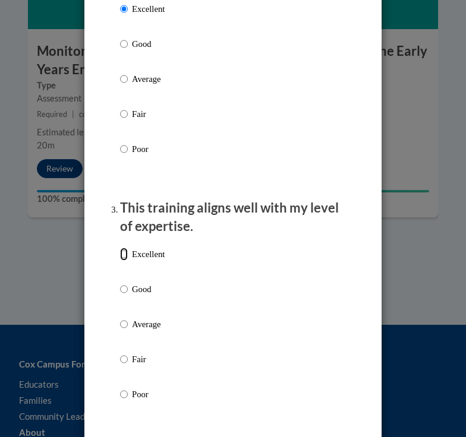
click at [120, 254] on input "Excellent" at bounding box center [124, 254] width 8 height 13
radio input "true"
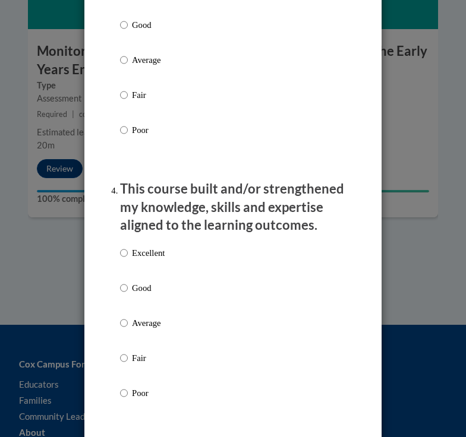
scroll to position [812, 0]
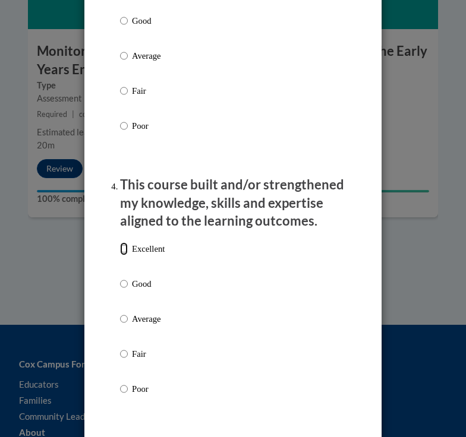
click at [124, 249] on input "Excellent" at bounding box center [124, 248] width 8 height 13
radio input "true"
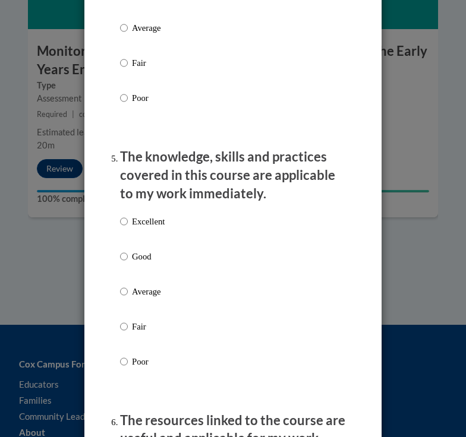
scroll to position [1105, 0]
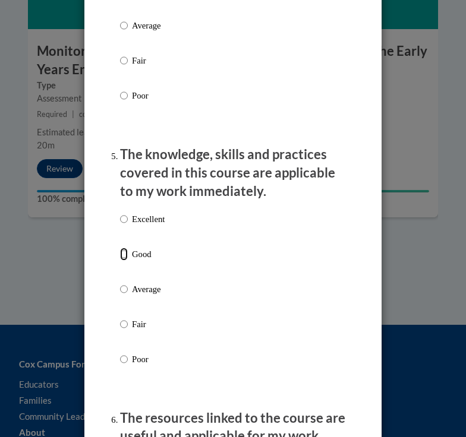
click at [123, 254] on input "Good" at bounding box center [124, 254] width 8 height 13
radio input "true"
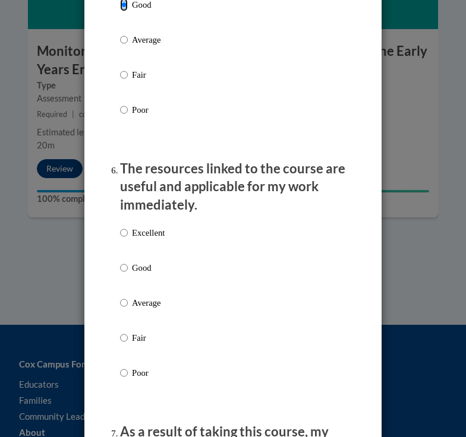
scroll to position [1356, 0]
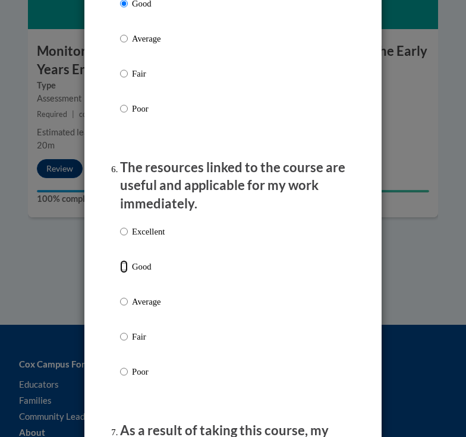
click at [125, 264] on input "Good" at bounding box center [124, 266] width 8 height 13
radio input "true"
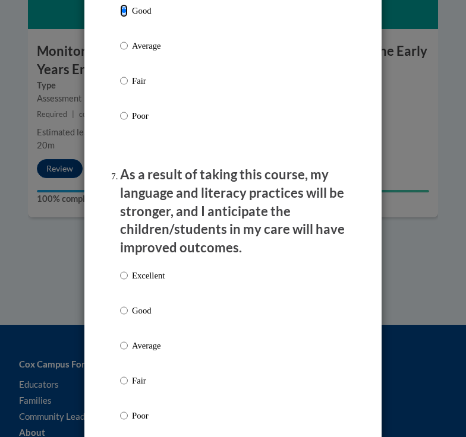
scroll to position [1617, 0]
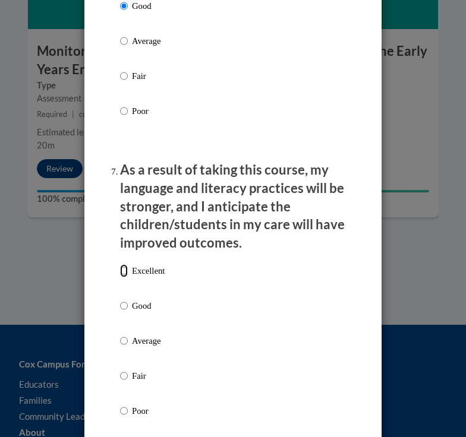
click at [122, 267] on input "Excellent" at bounding box center [124, 270] width 8 height 13
radio input "true"
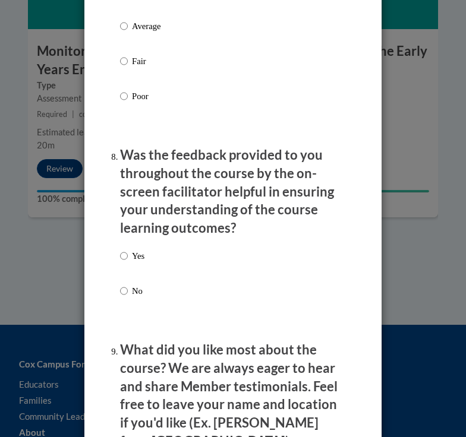
scroll to position [1945, 0]
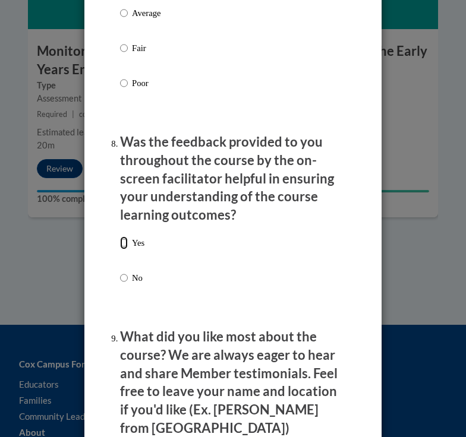
click at [122, 242] on input "Yes" at bounding box center [124, 242] width 8 height 13
radio input "true"
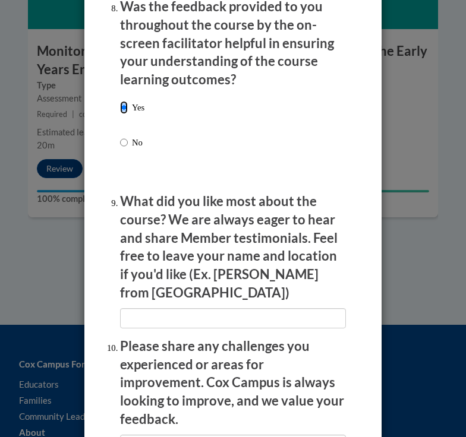
scroll to position [2082, 0]
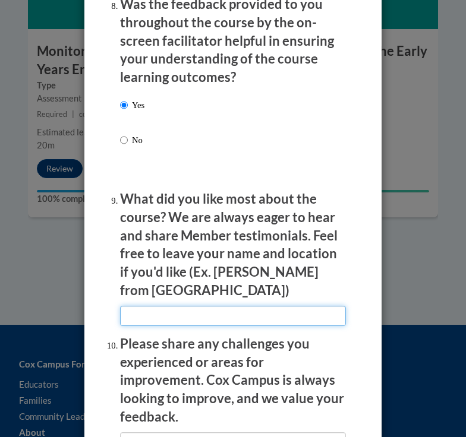
click at [141, 306] on input "textbox" at bounding box center [233, 316] width 226 height 20
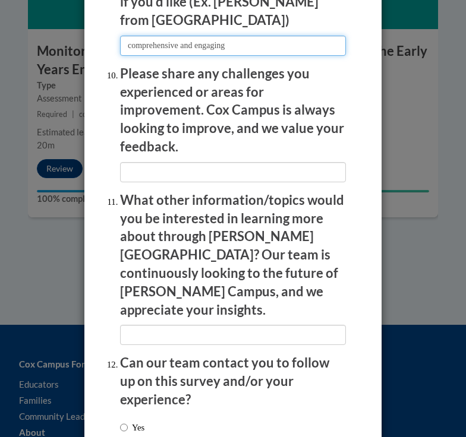
scroll to position [2382, 0]
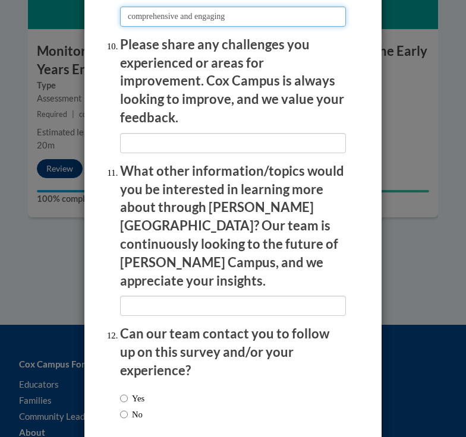
type input "comprehensive and engaging"
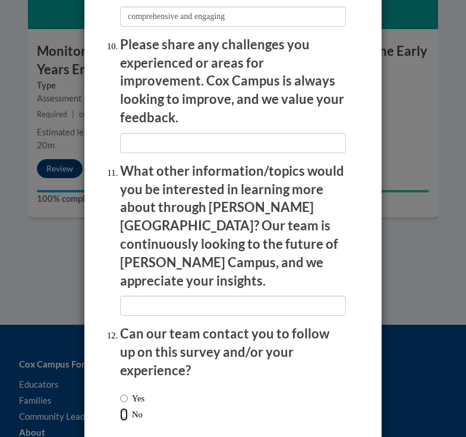
click at [124, 408] on input "No" at bounding box center [124, 414] width 8 height 13
radio input "true"
